Goal: Task Accomplishment & Management: Use online tool/utility

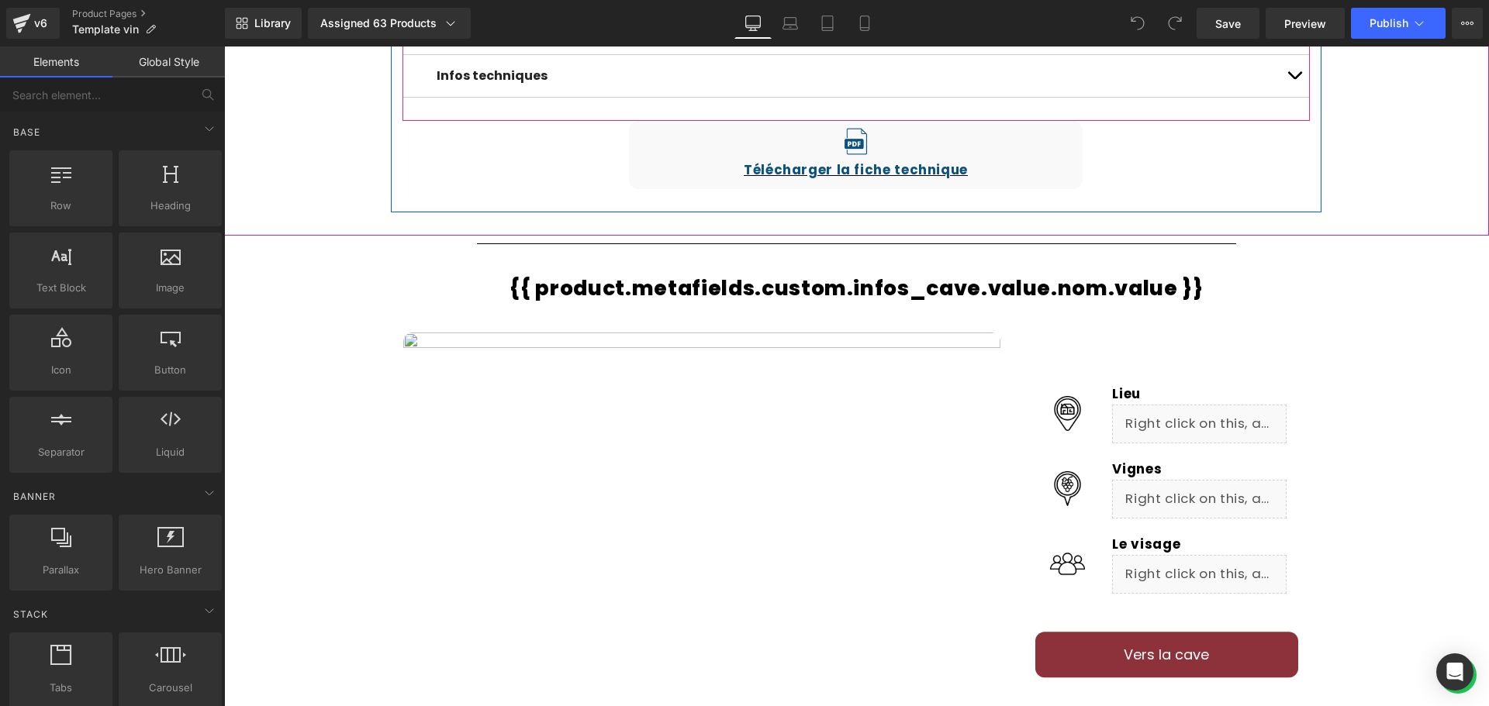
scroll to position [1086, 0]
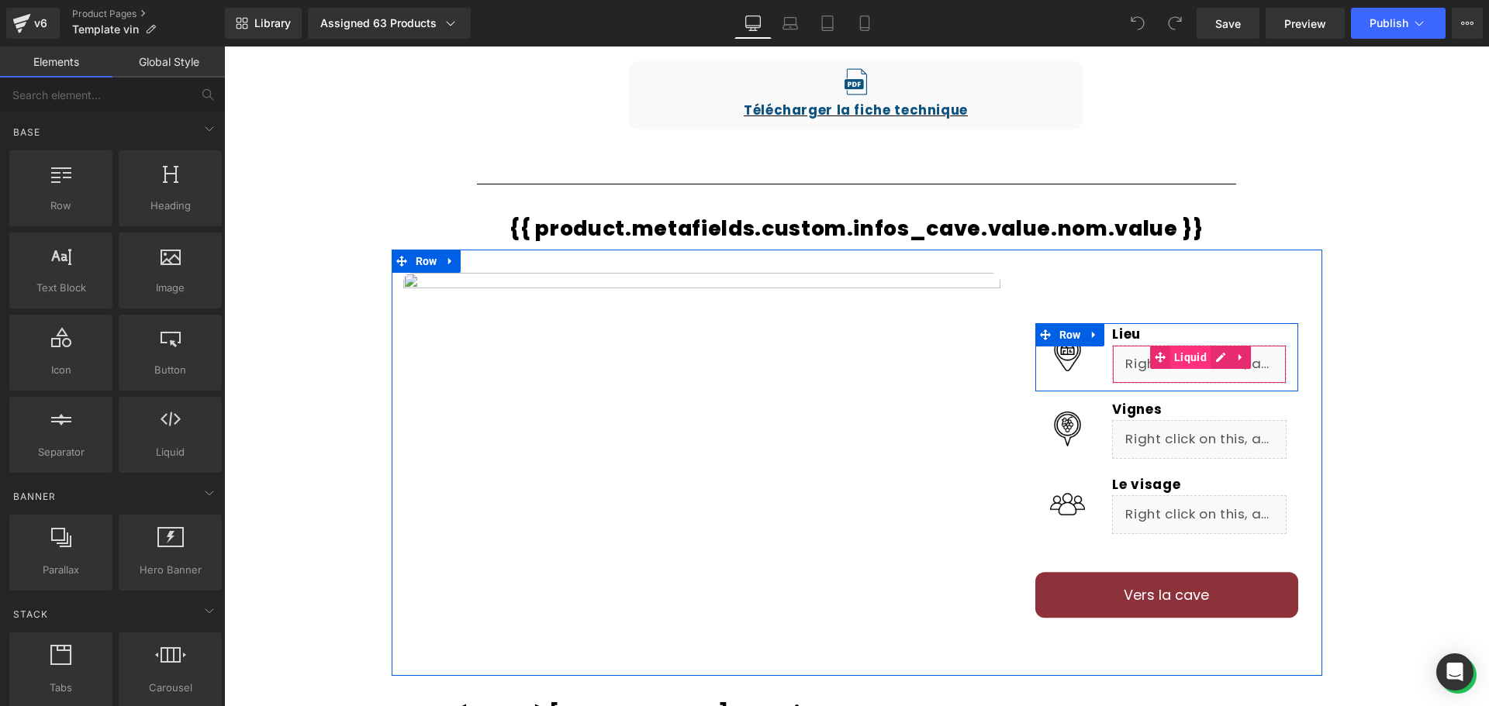
click at [1195, 362] on span "Liquid" at bounding box center [1190, 357] width 40 height 23
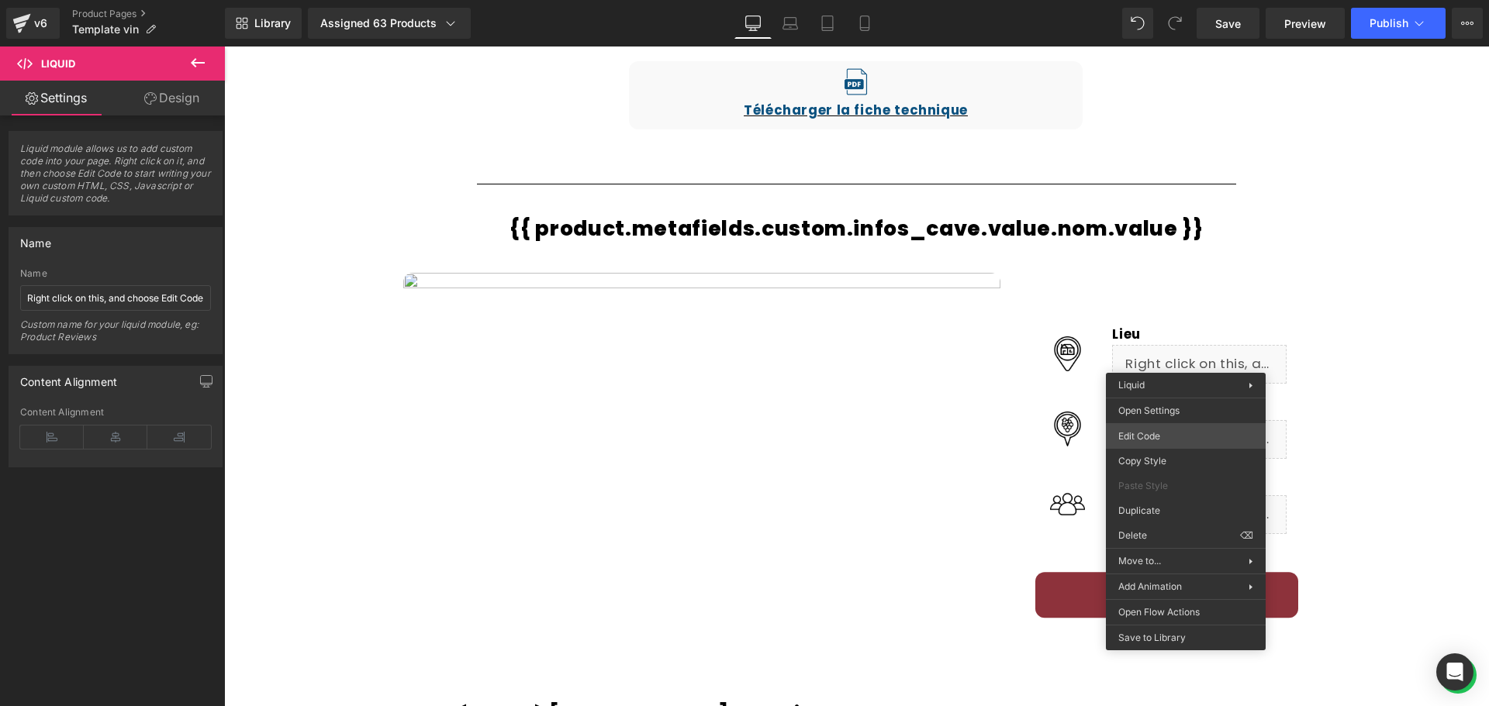
click at [1181, 429] on body "Liquid You are previewing how the will restyle your page. You can not edit Elem…" at bounding box center [744, 353] width 1489 height 706
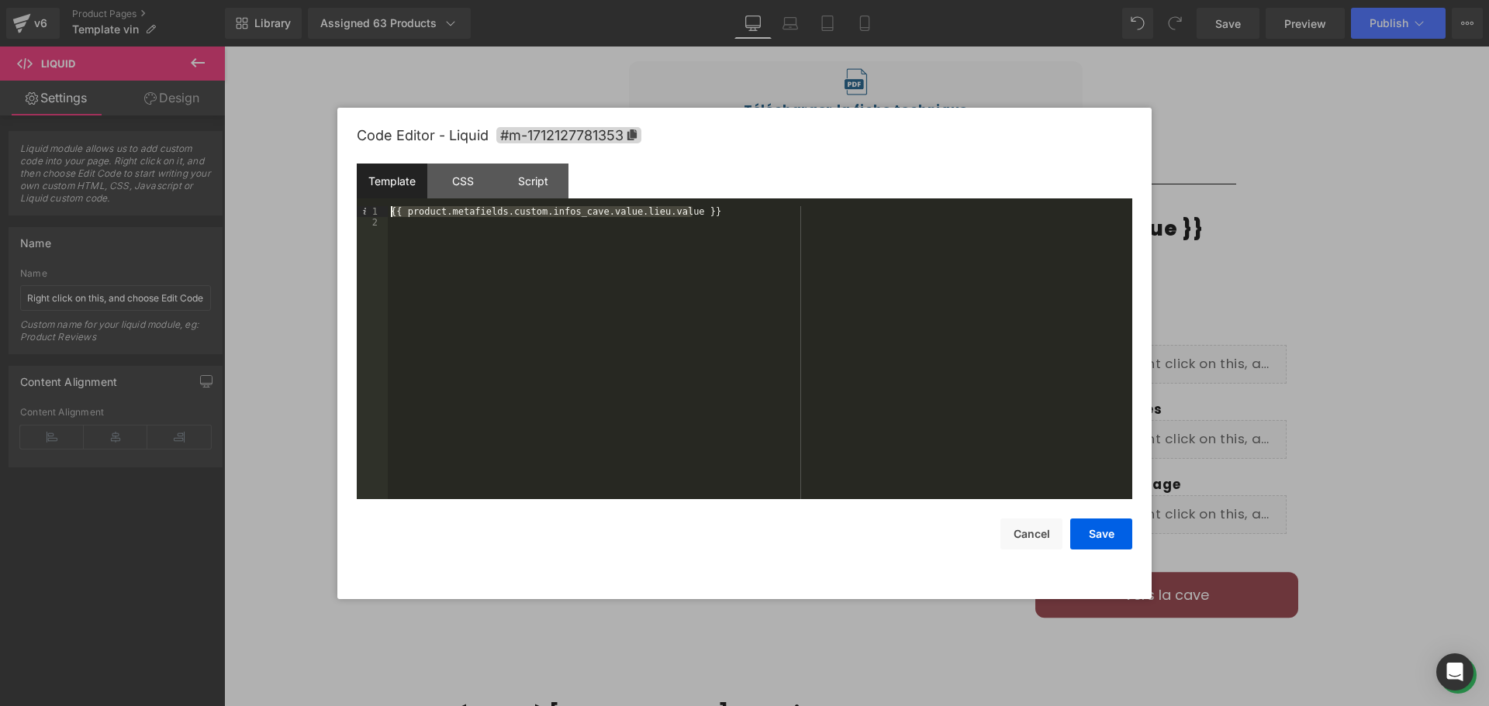
drag, startPoint x: 699, startPoint y: 207, endPoint x: 380, endPoint y: 212, distance: 318.8
click at [380, 212] on pre "1 2 {{ product.metafields.custom.infos_cave.value.lieu.value }} XXXXXXXXXXXXXXX…" at bounding box center [744, 352] width 775 height 293
click at [1045, 534] on button "Cancel" at bounding box center [1031, 534] width 62 height 31
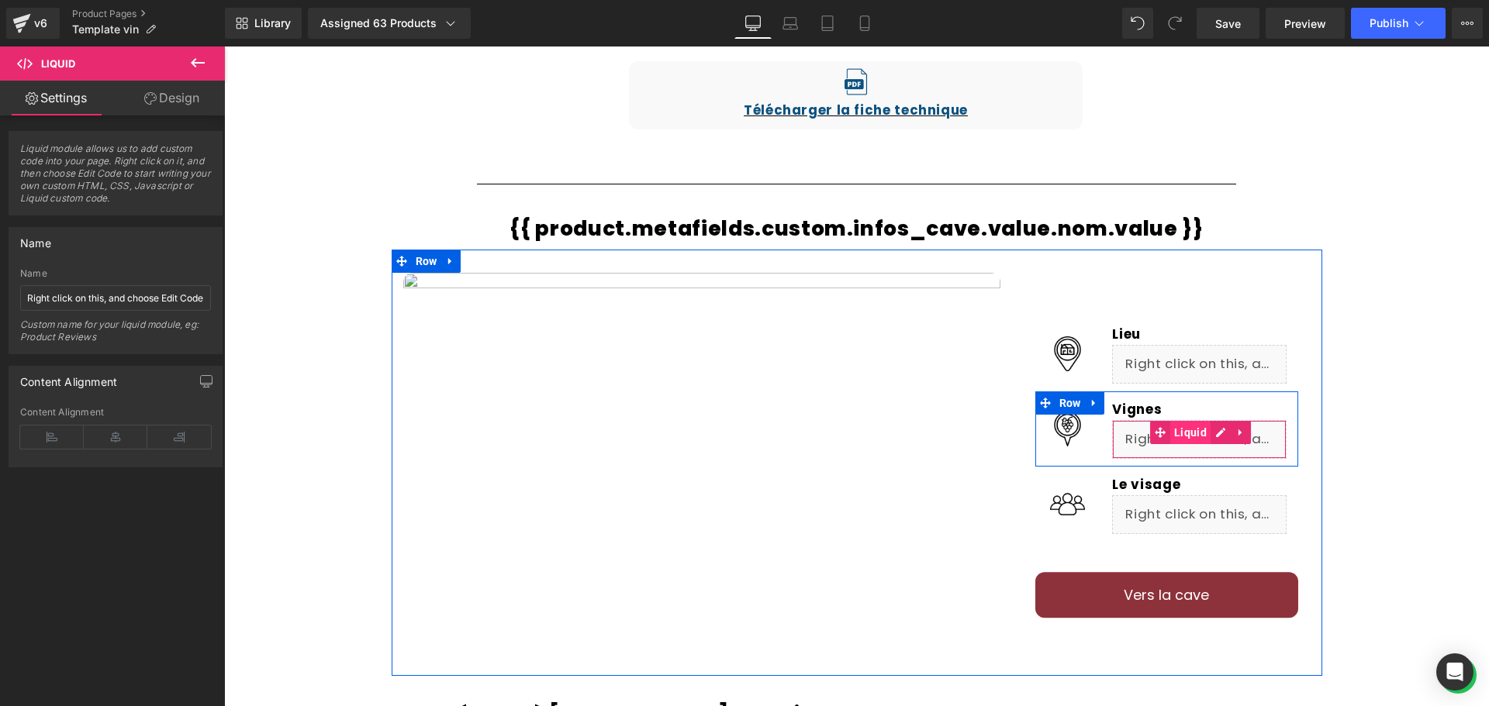
click at [1193, 436] on span "Liquid" at bounding box center [1190, 432] width 40 height 23
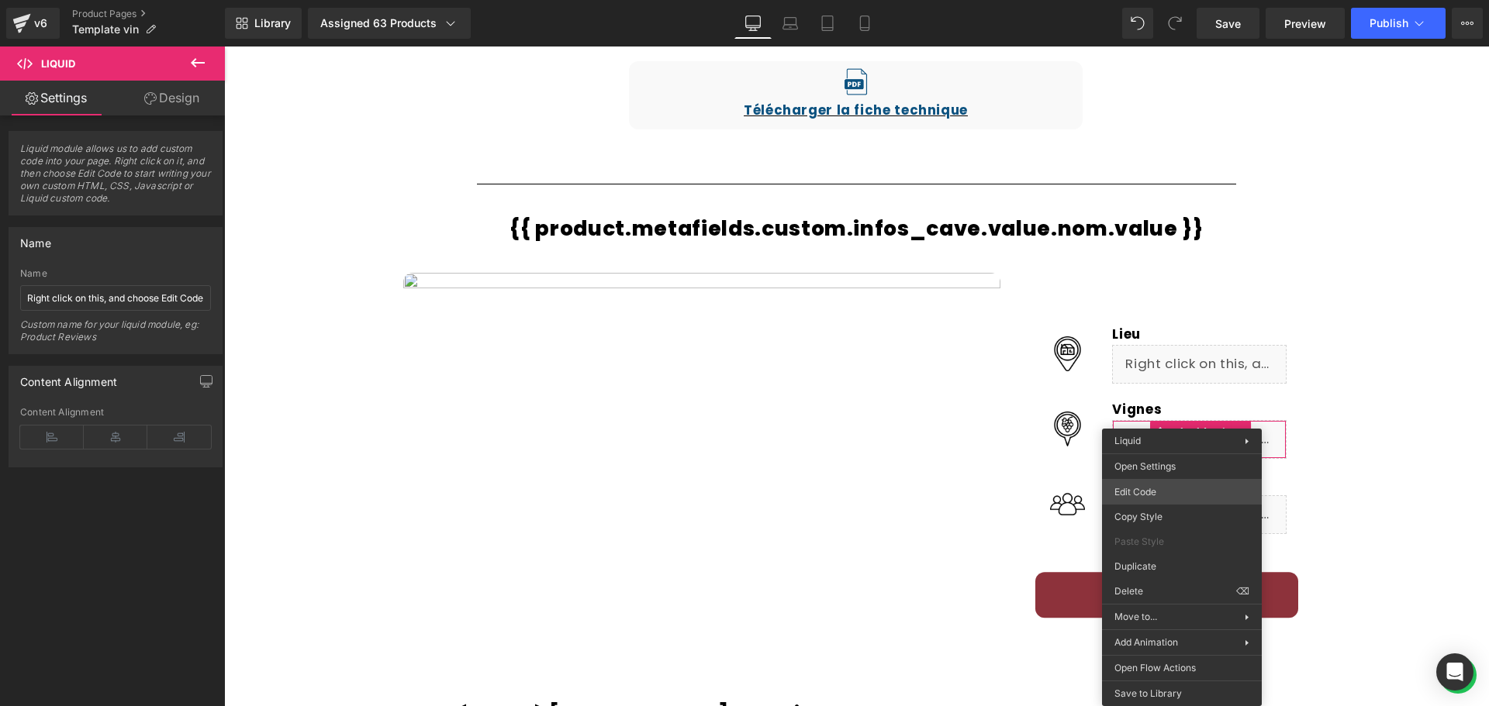
click at [1178, 487] on body "Liquid You are previewing how the will restyle your page. You can not edit Elem…" at bounding box center [744, 353] width 1489 height 706
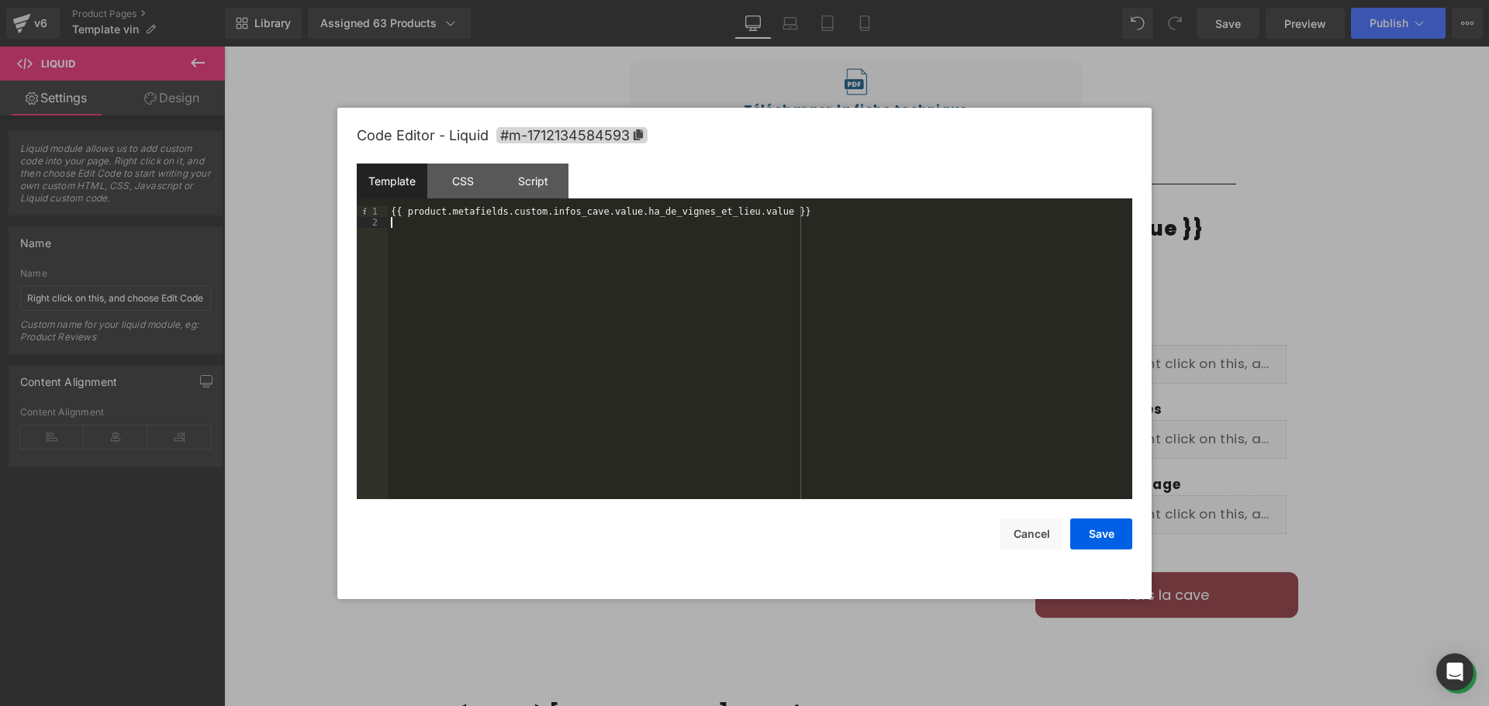
drag, startPoint x: 776, startPoint y: 217, endPoint x: 395, endPoint y: 219, distance: 381.5
click at [395, 219] on div "{{ product.metafields.custom.infos_cave.value.ha_de_vignes_et_lieu.value }}" at bounding box center [760, 363] width 744 height 315
drag, startPoint x: 391, startPoint y: 213, endPoint x: 774, endPoint y: 212, distance: 383.1
click at [774, 212] on div "{{ product.metafields.custom.infos_cave.value.ha_de_vignes_et_lieu.value }}" at bounding box center [760, 363] width 744 height 315
click at [1016, 540] on button "Cancel" at bounding box center [1031, 534] width 62 height 31
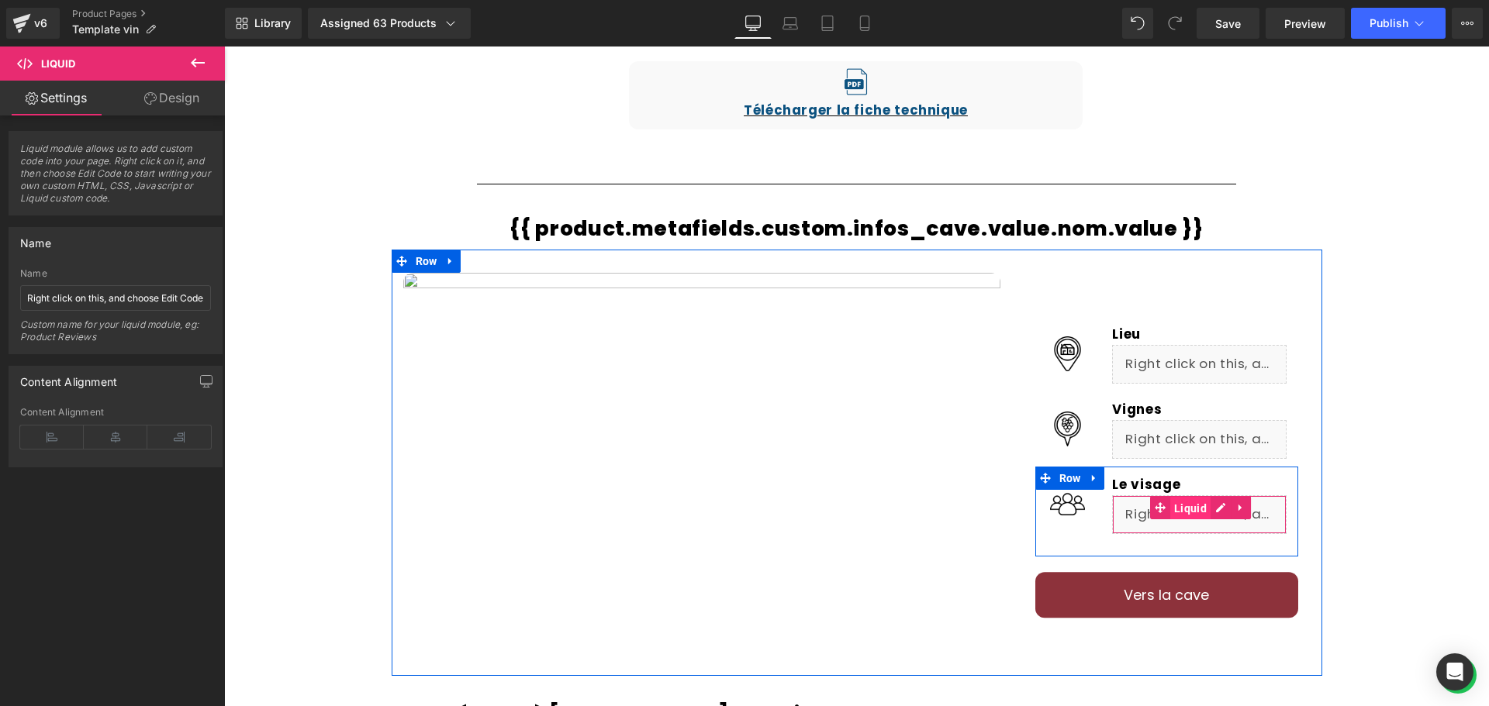
click at [1192, 509] on span "Liquid" at bounding box center [1190, 508] width 40 height 23
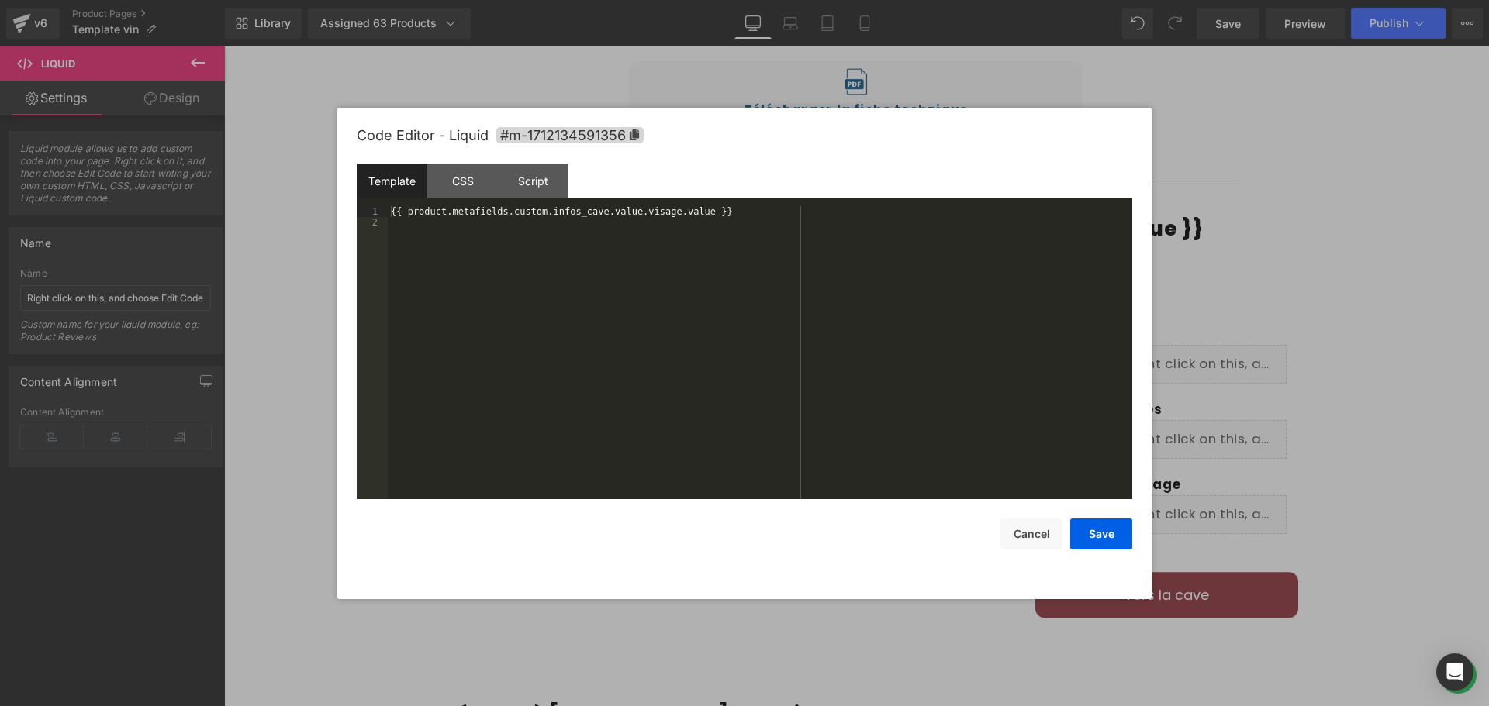
click at [1180, 491] on body "Liquid You are previewing how the will restyle your page. You can not edit Elem…" at bounding box center [744, 353] width 1489 height 706
drag, startPoint x: 711, startPoint y: 219, endPoint x: 387, endPoint y: 214, distance: 324.2
click at [387, 214] on pre "1 2 {{ product.metafields.custom.infos_cave.value.visage.value }} XXXXXXXXXXXXX…" at bounding box center [744, 352] width 775 height 293
click at [1046, 537] on button "Cancel" at bounding box center [1031, 534] width 62 height 31
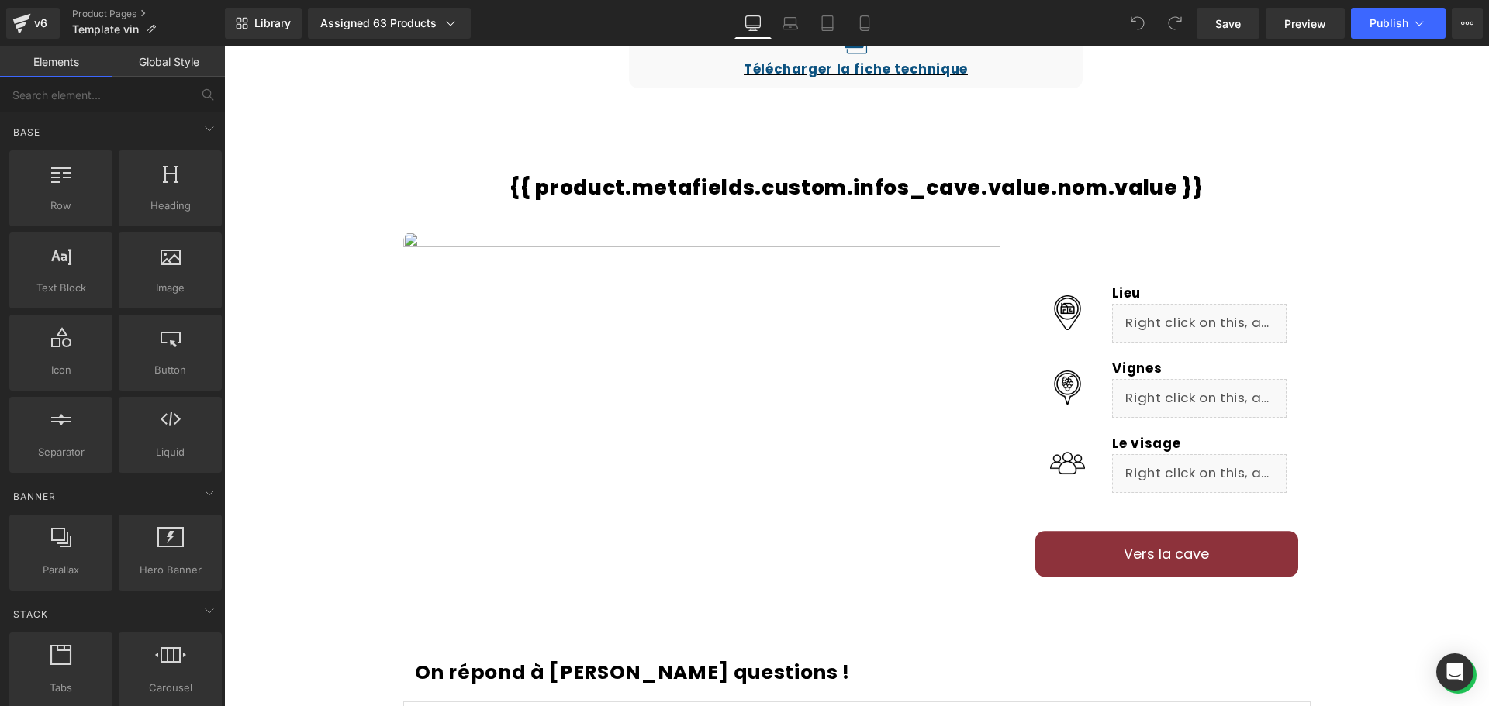
scroll to position [1163, 0]
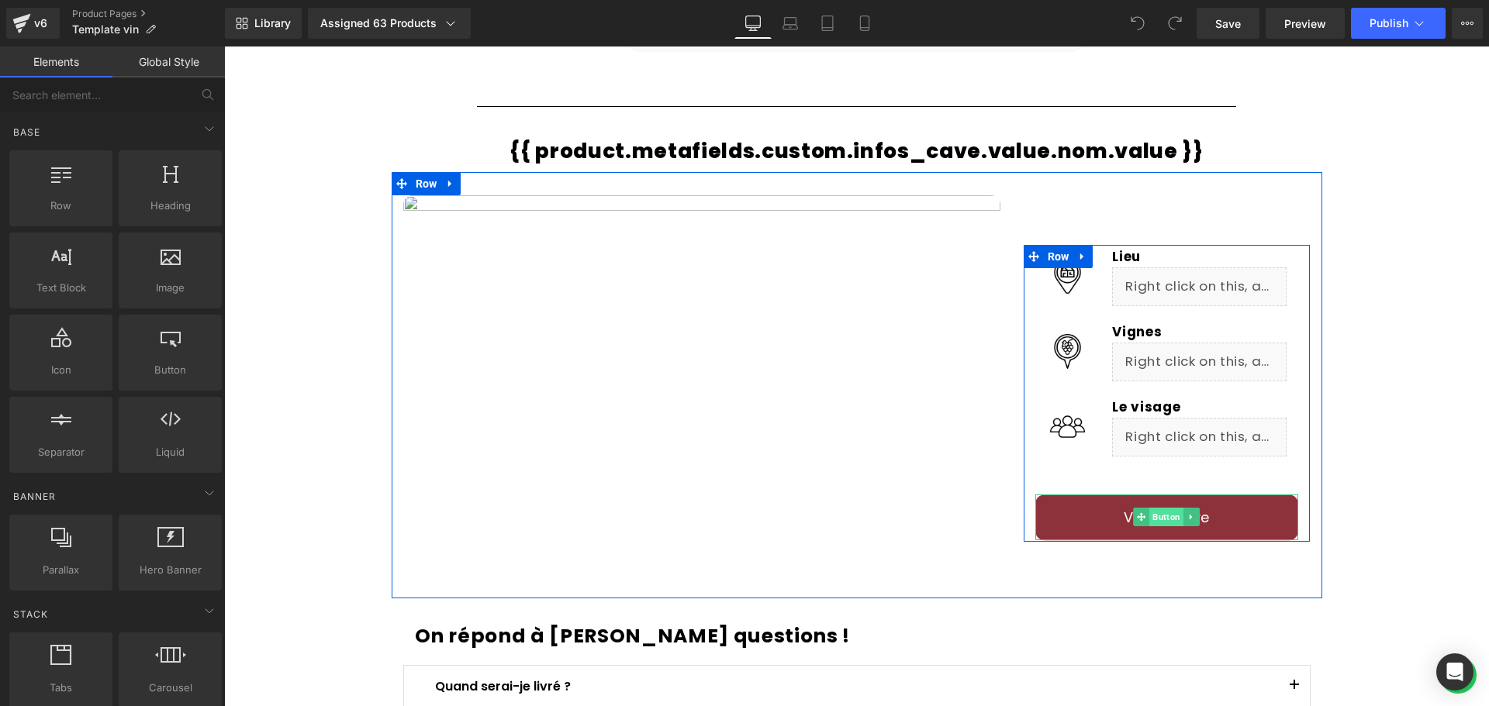
click at [1152, 513] on span "Button" at bounding box center [1167, 517] width 34 height 19
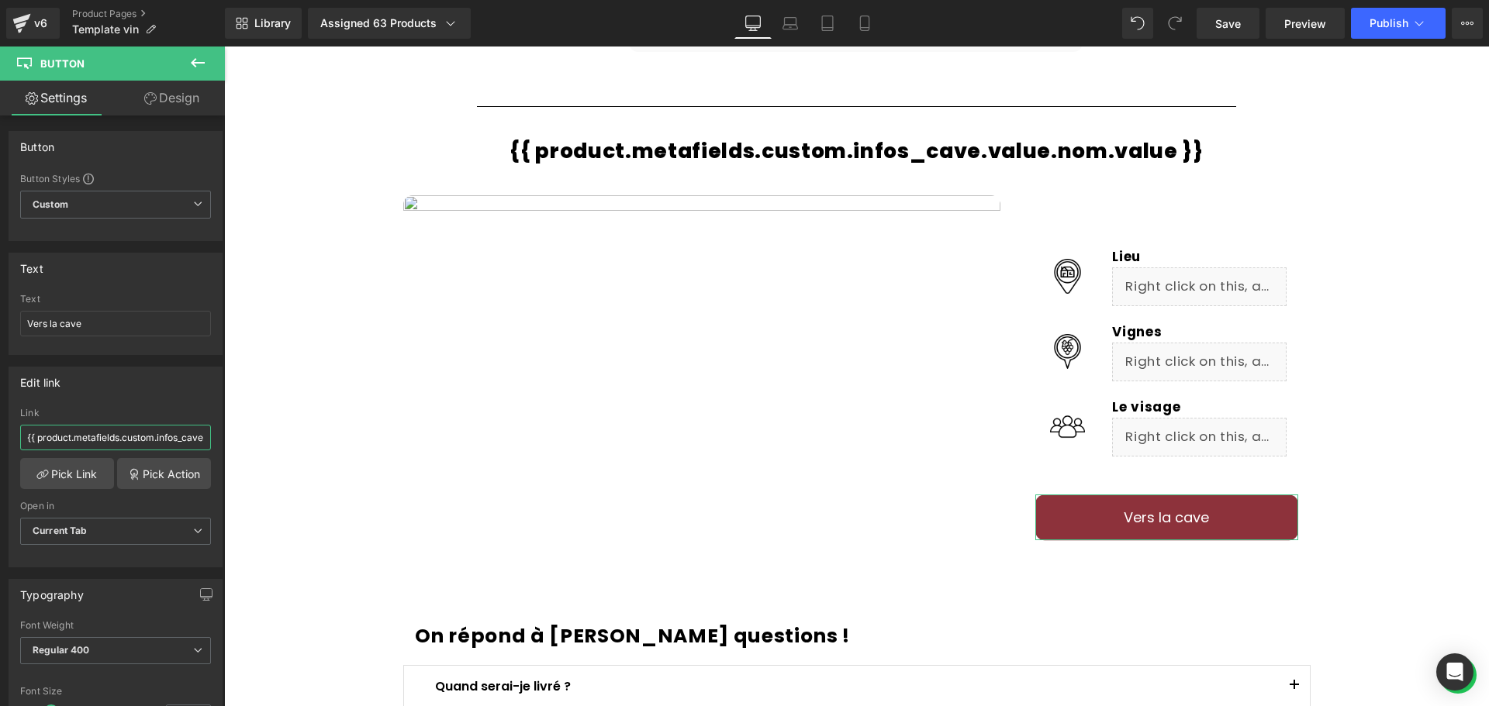
scroll to position [0, 88]
drag, startPoint x: 248, startPoint y: 482, endPoint x: 237, endPoint y: 437, distance: 45.5
click at [174, 409] on div "Link" at bounding box center [115, 413] width 191 height 11
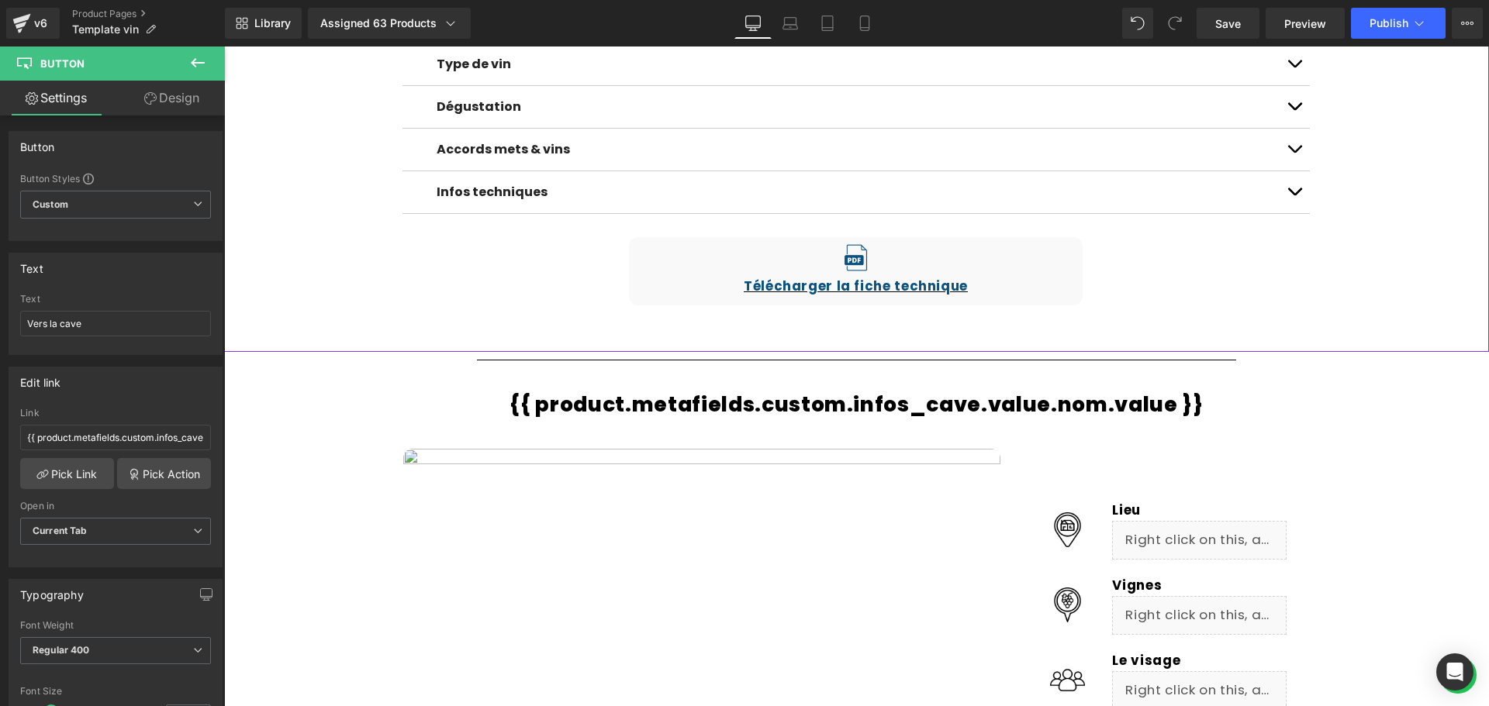
scroll to position [698, 0]
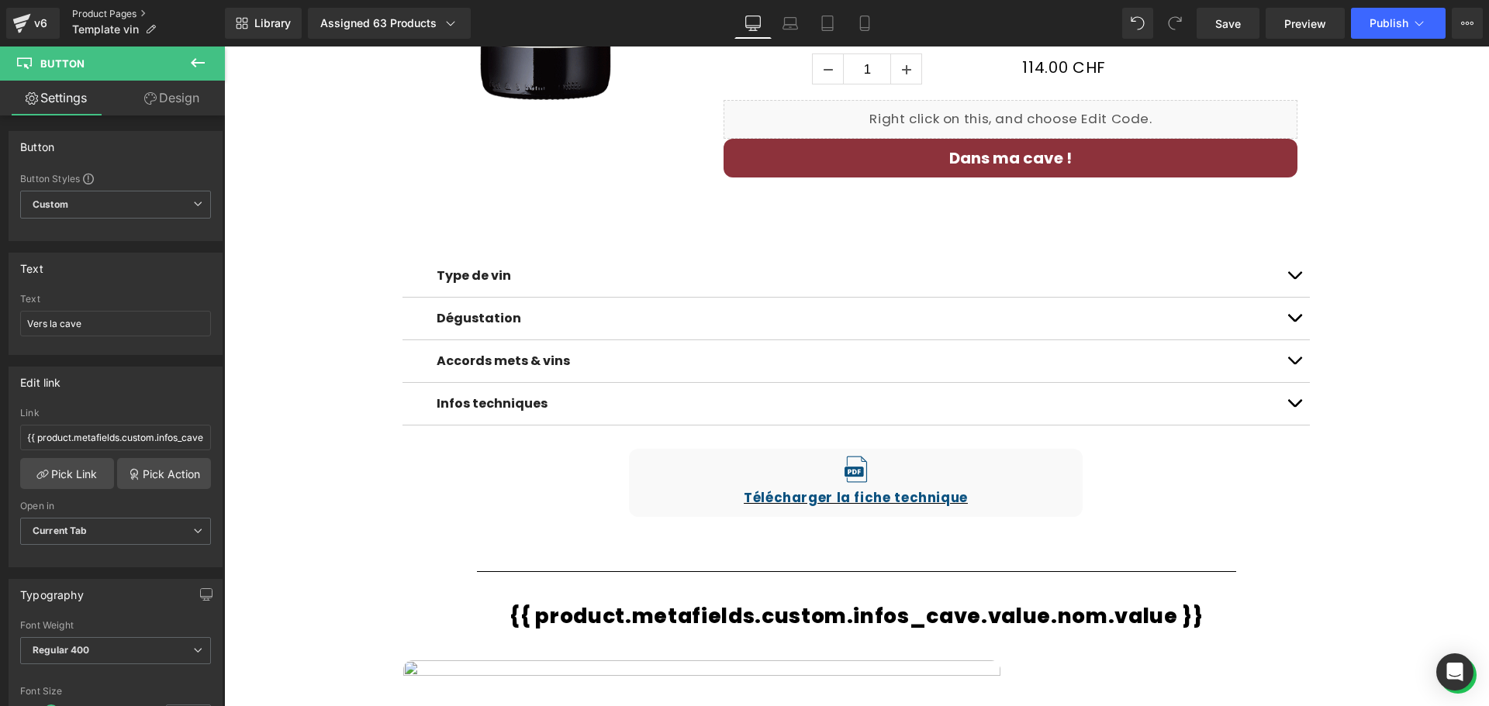
click at [86, 17] on link "Product Pages" at bounding box center [148, 14] width 153 height 12
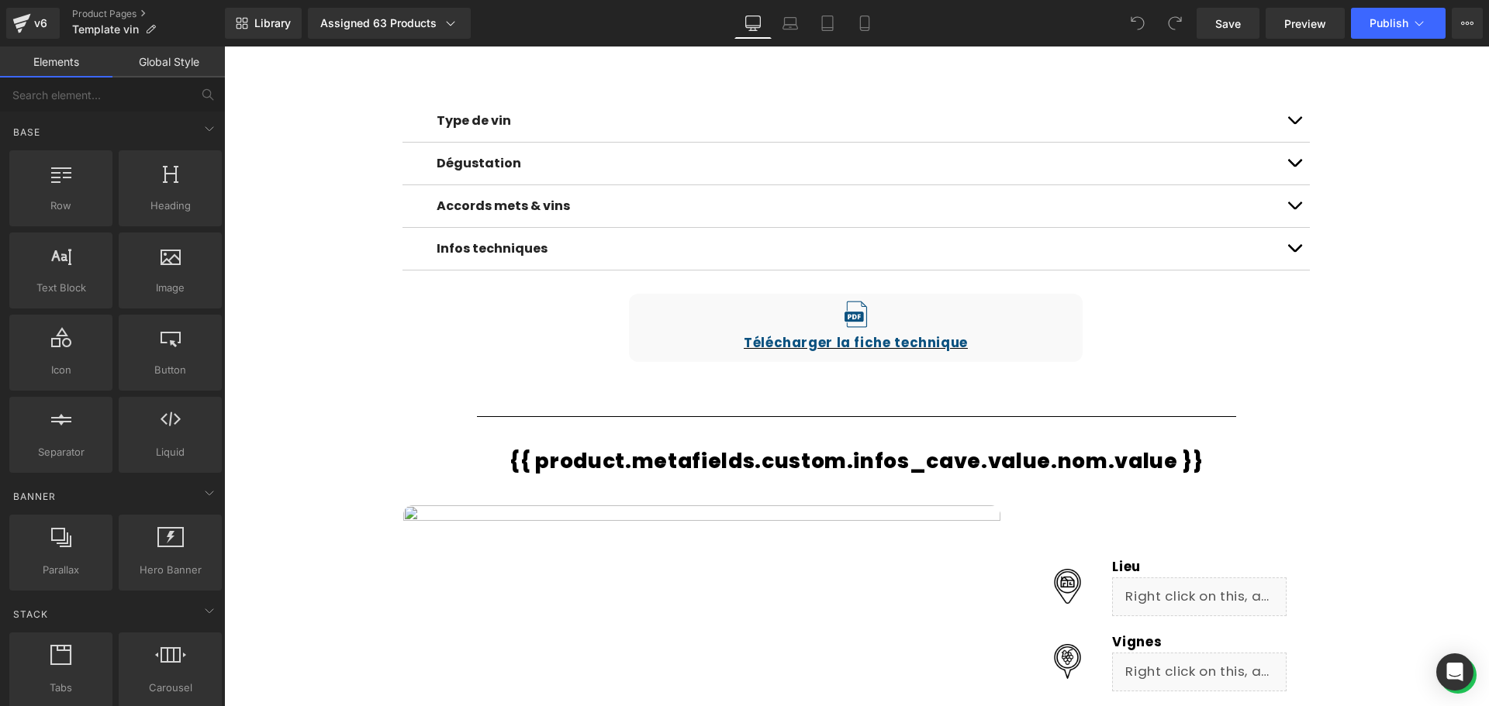
scroll to position [1163, 0]
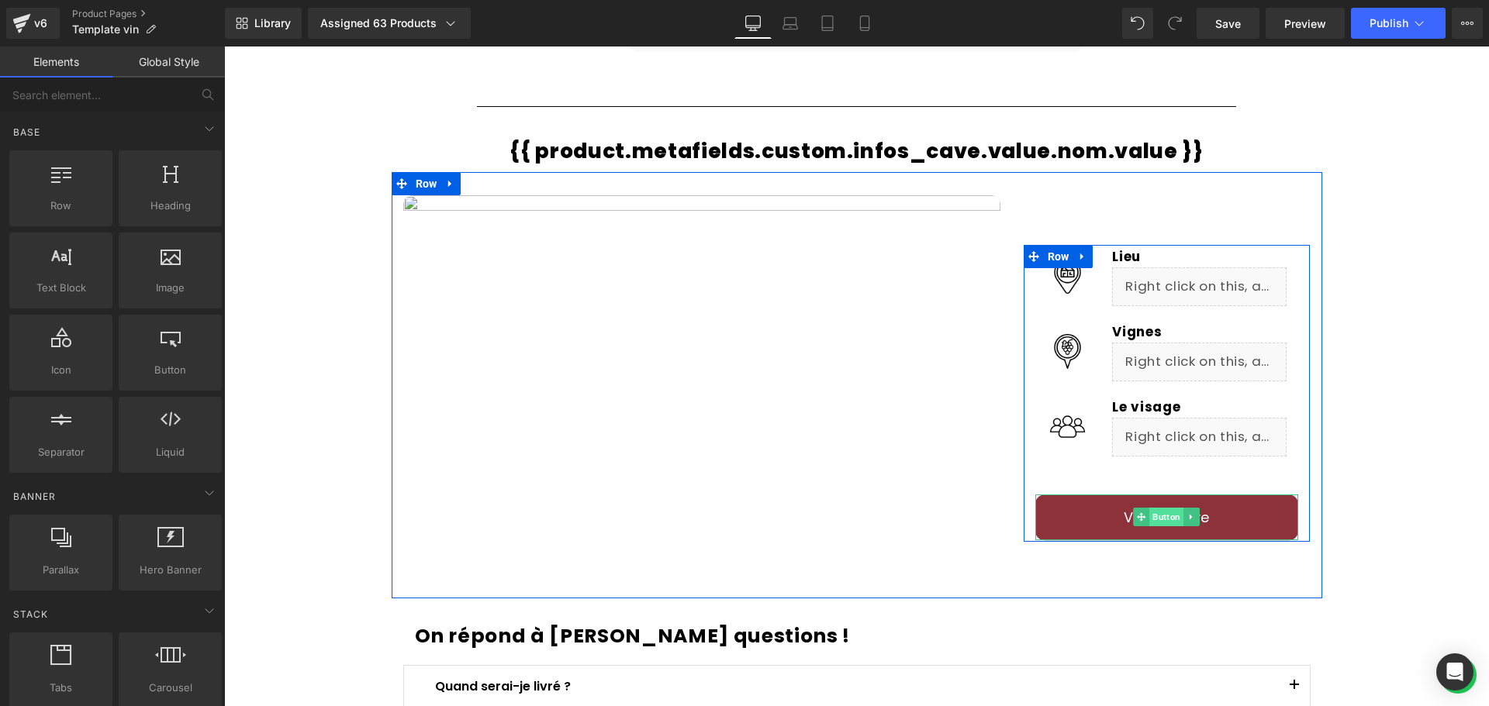
click at [1157, 517] on span "Button" at bounding box center [1167, 517] width 34 height 19
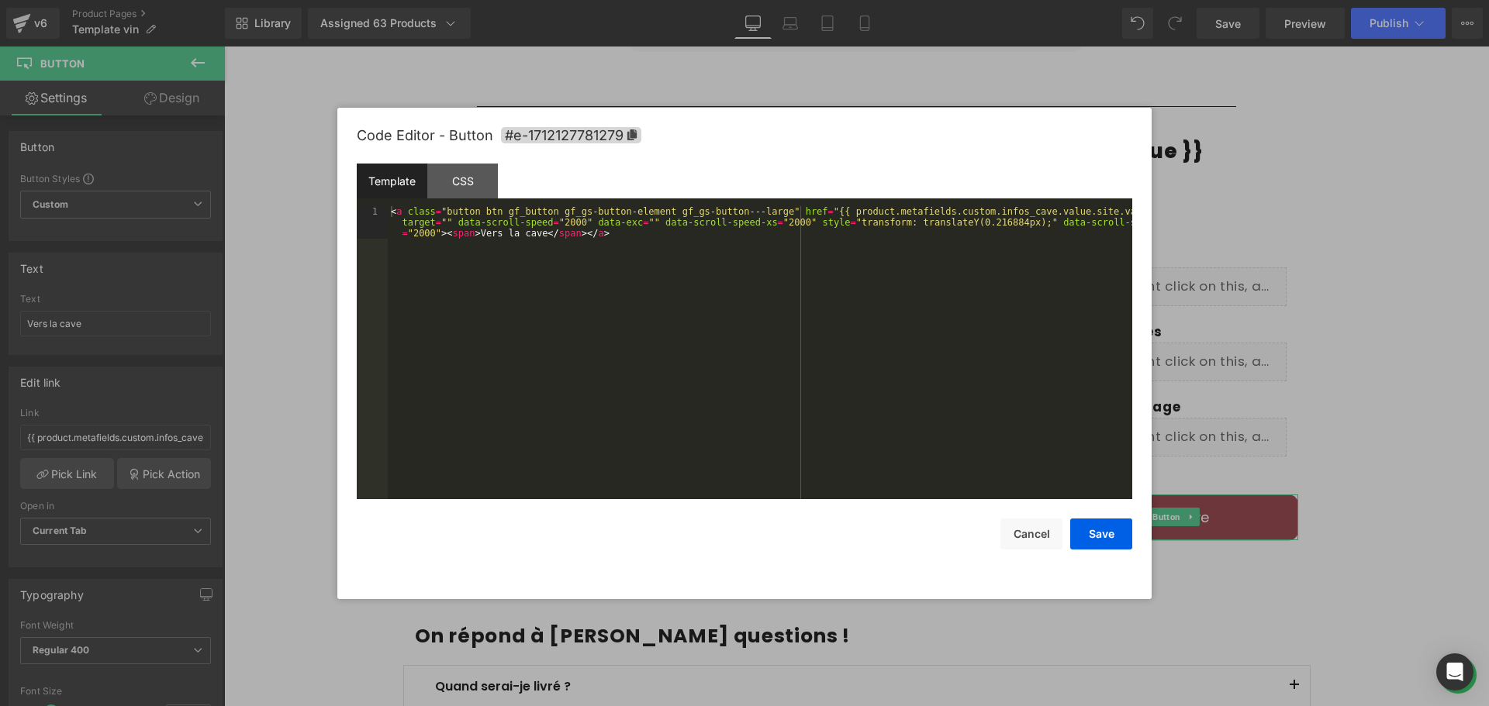
click at [1145, 0] on div "Button You are previewing how the will restyle your page. You can not edit Elem…" at bounding box center [744, 0] width 1489 height 0
drag, startPoint x: 770, startPoint y: 212, endPoint x: 1108, endPoint y: 213, distance: 338.1
click at [1108, 213] on div "< a class = "button btn gf_button gf_gs-button-element gf_gs-button---large" hr…" at bounding box center [760, 385] width 744 height 358
click at [472, 185] on div "CSS" at bounding box center [462, 181] width 71 height 35
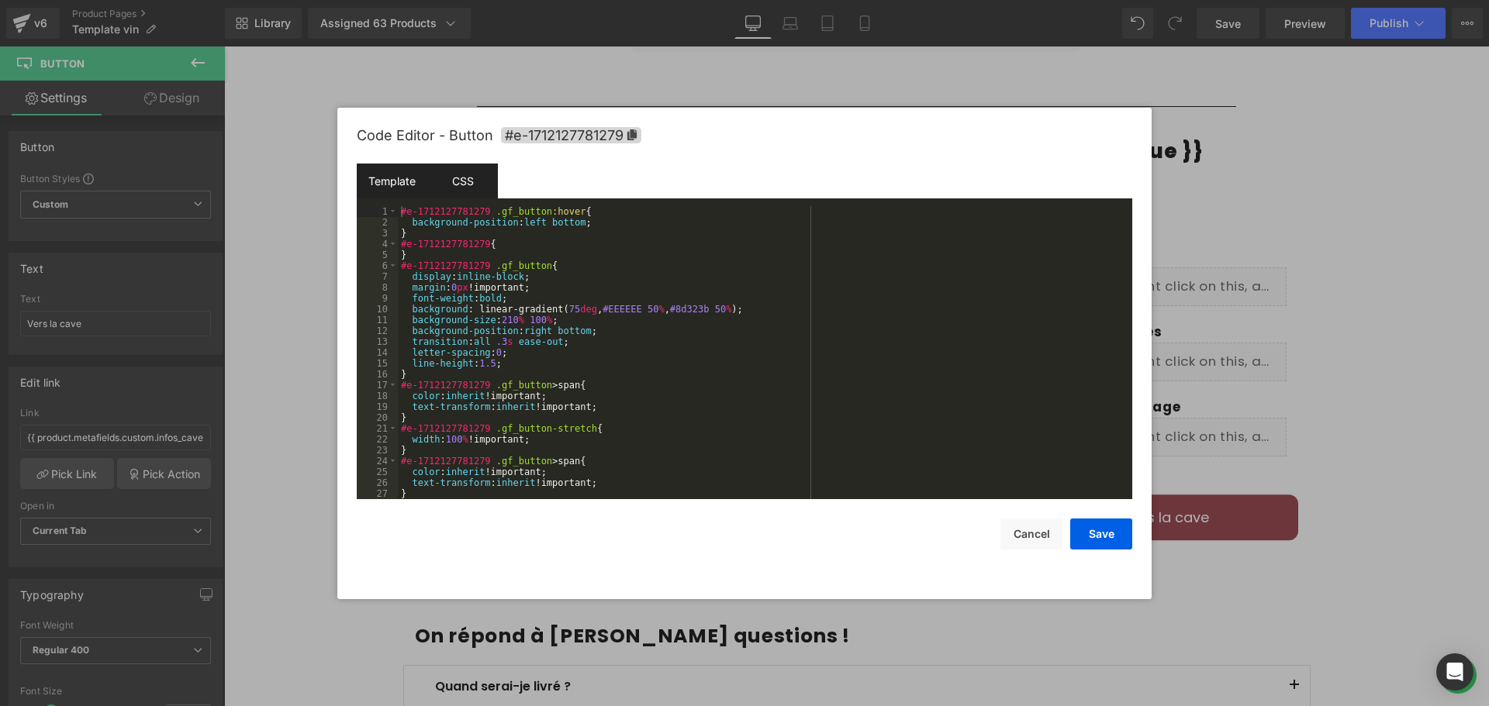
click at [402, 181] on div "Template" at bounding box center [392, 181] width 71 height 35
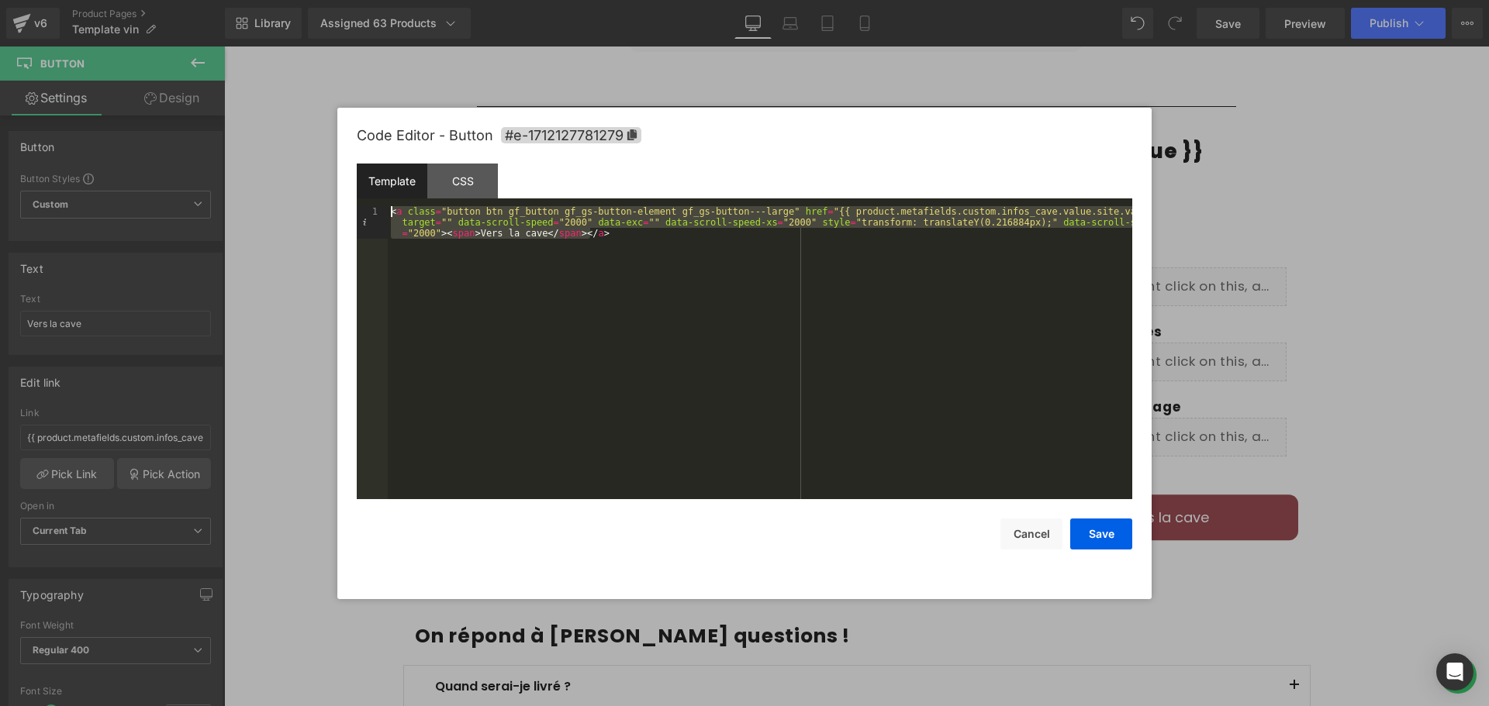
drag, startPoint x: 624, startPoint y: 235, endPoint x: 382, endPoint y: 202, distance: 244.2
click at [382, 202] on div "Template CSS 1 < a class = "button btn gf_button gf_gs-button-element gf_gs-but…" at bounding box center [744, 332] width 775 height 336
click at [593, 240] on div "< a class = "button btn gf_button gf_gs-button-element gf_gs-button---large" hr…" at bounding box center [760, 352] width 744 height 293
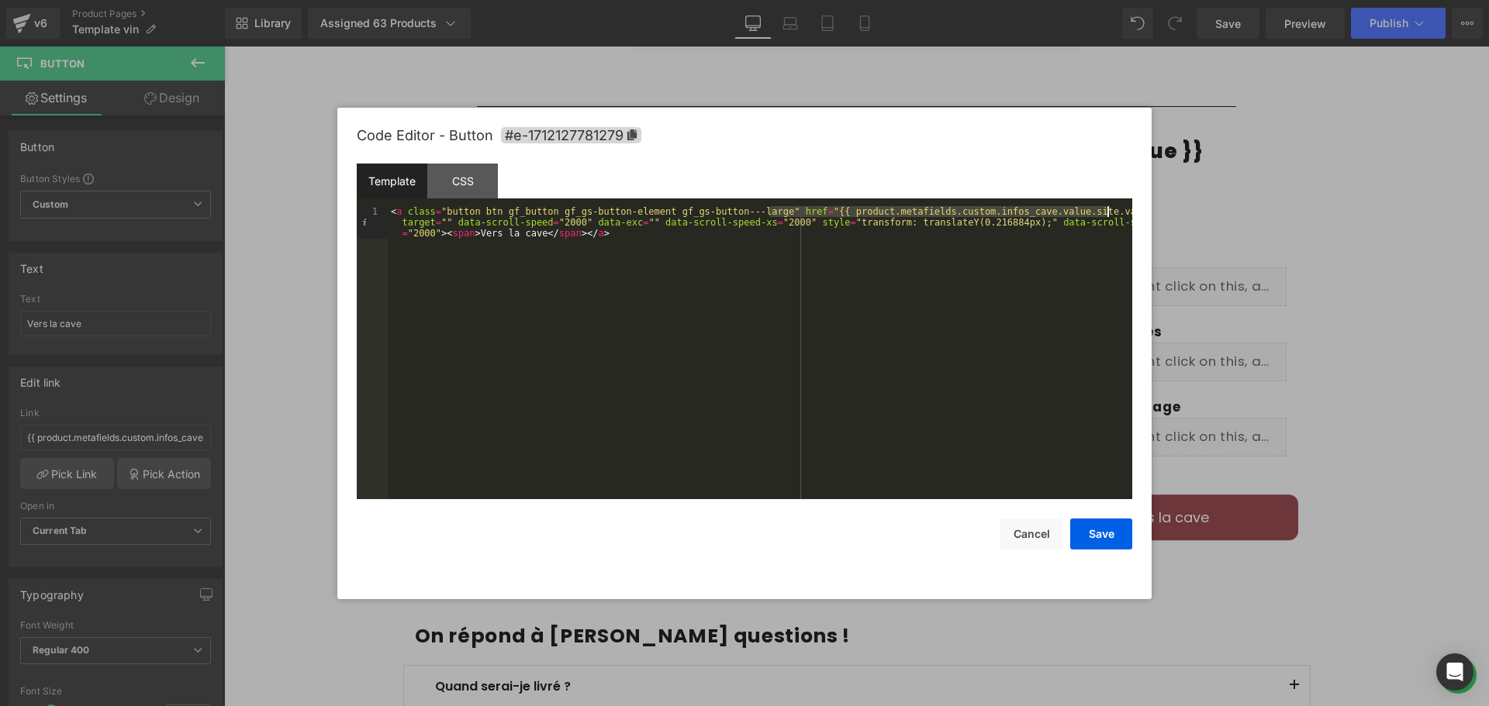
drag, startPoint x: 770, startPoint y: 212, endPoint x: 1107, endPoint y: 212, distance: 337.3
click at [1107, 212] on div "< a class = "button btn gf_button gf_gs-button-element gf_gs-button---large" hr…" at bounding box center [760, 385] width 744 height 358
